Goal: Check status: Check status

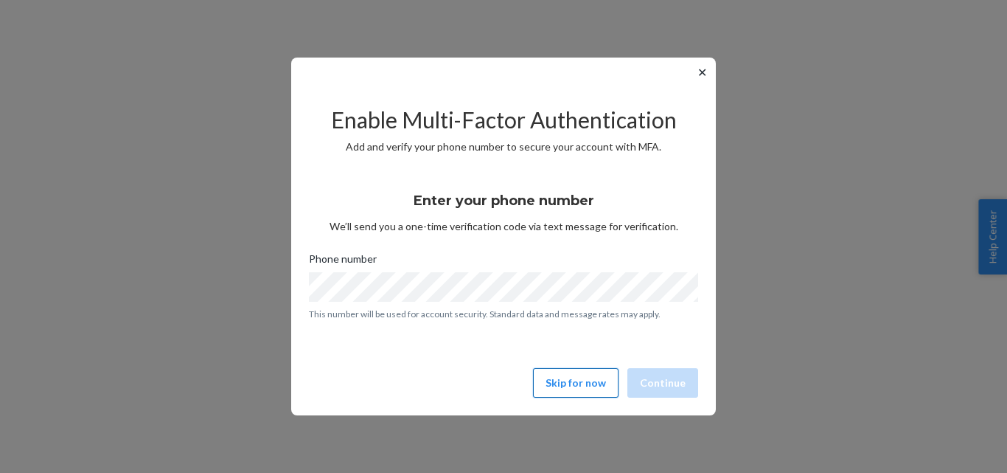
click at [581, 386] on button "Skip for now" at bounding box center [576, 382] width 86 height 29
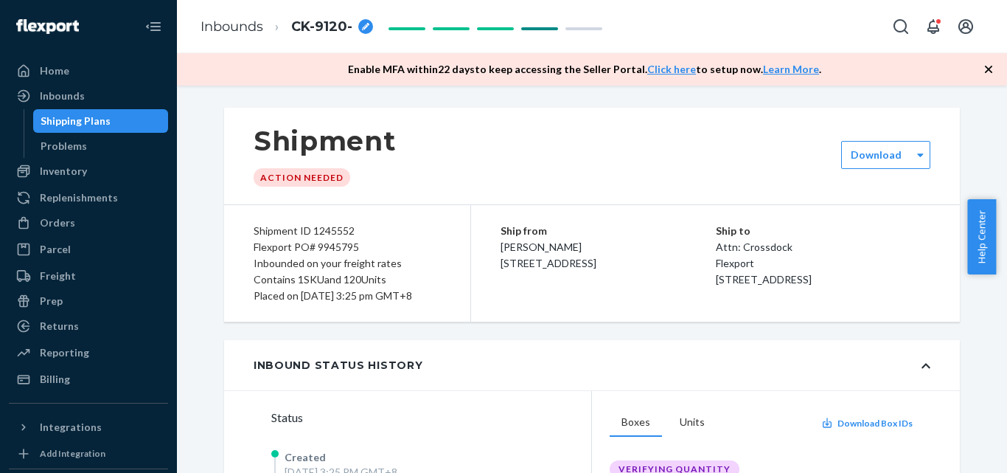
click at [315, 229] on div "Shipment ID 1245552" at bounding box center [347, 231] width 187 height 16
copy div "1245552"
click at [358, 22] on div "breadcrumbs" at bounding box center [365, 26] width 15 height 15
type input "CK-9120-1245552"
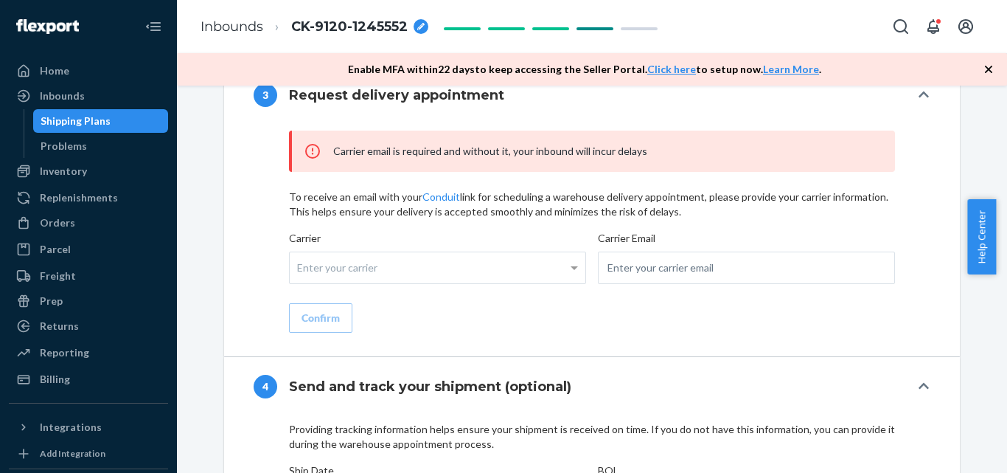
scroll to position [1625, 0]
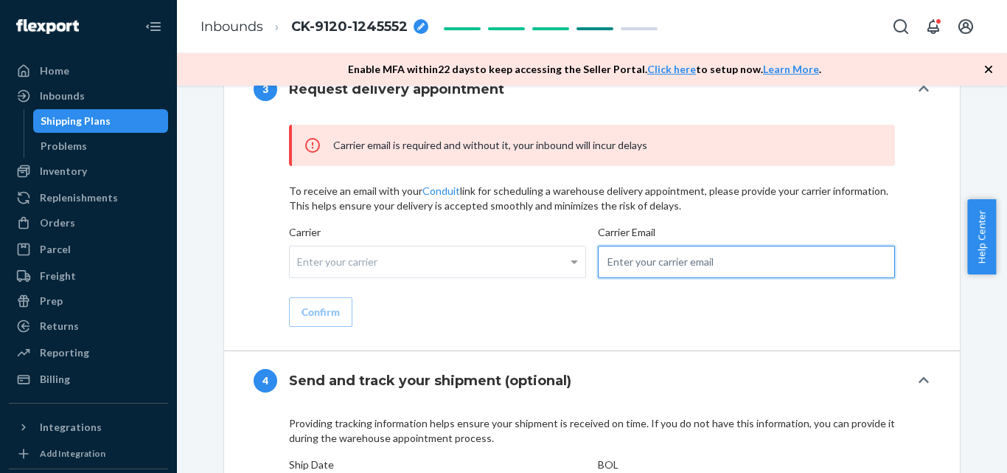
click at [771, 261] on input "email" at bounding box center [746, 262] width 297 height 32
click at [768, 278] on input "email" at bounding box center [746, 262] width 297 height 32
paste input "[EMAIL_ADDRESS][DOMAIN_NAME]"
type input "[EMAIL_ADDRESS][DOMAIN_NAME]"
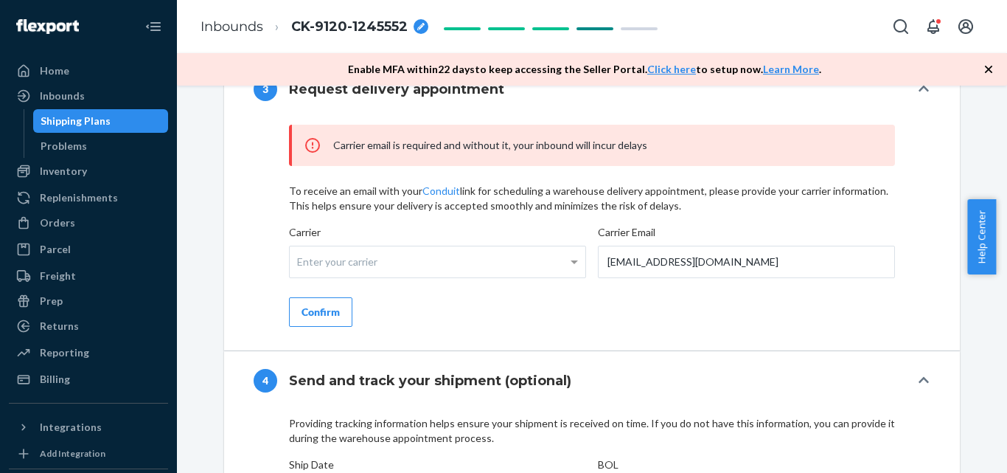
click at [310, 319] on div "Confirm" at bounding box center [321, 312] width 38 height 15
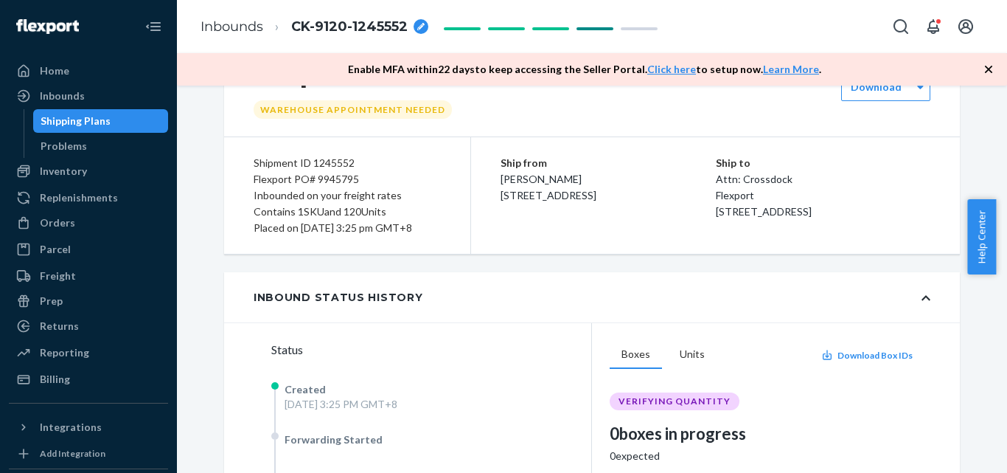
scroll to position [0, 0]
